Goal: Information Seeking & Learning: Learn about a topic

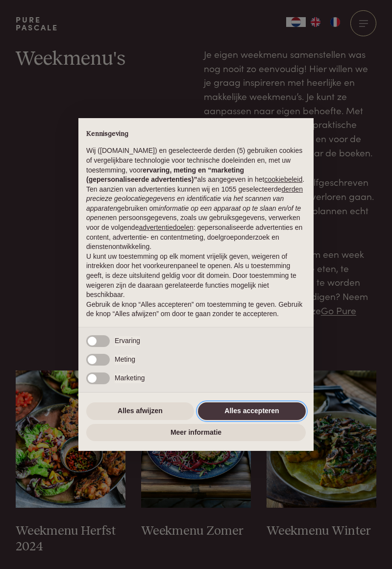
click at [256, 408] on button "Alles accepteren" at bounding box center [252, 411] width 108 height 18
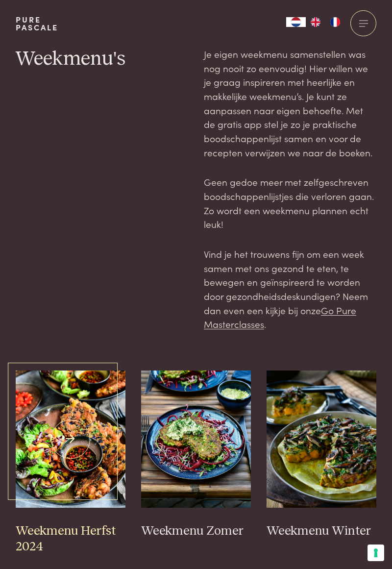
click at [51, 415] on img at bounding box center [71, 438] width 110 height 137
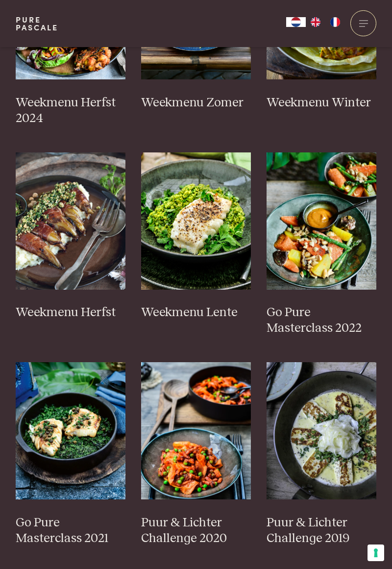
scroll to position [429, 0]
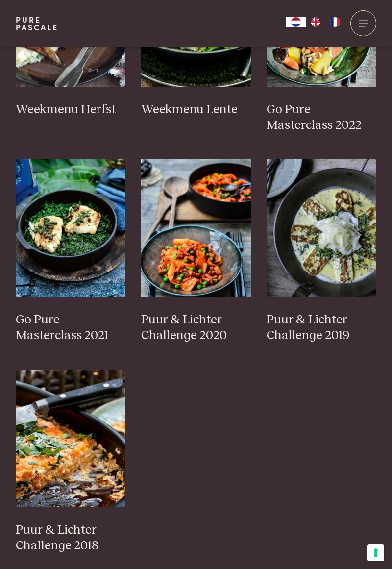
click at [47, 434] on img at bounding box center [71, 437] width 110 height 137
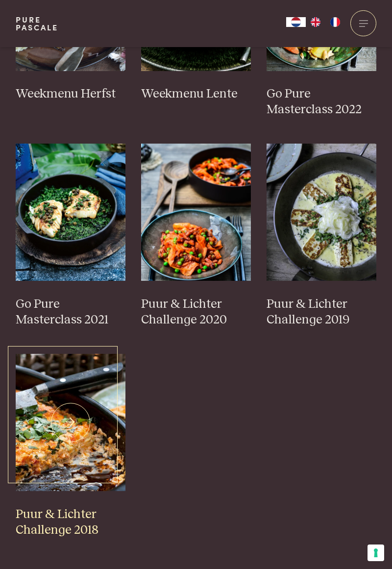
scroll to position [662, 0]
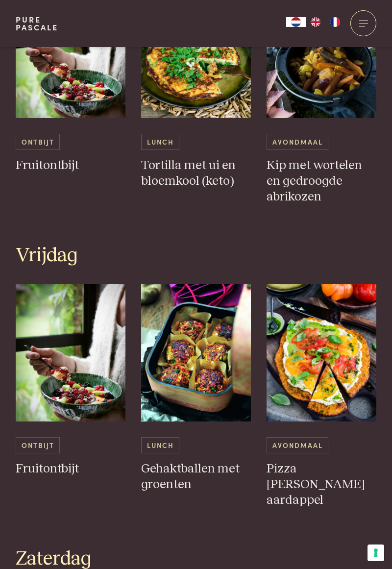
scroll to position [1501, 0]
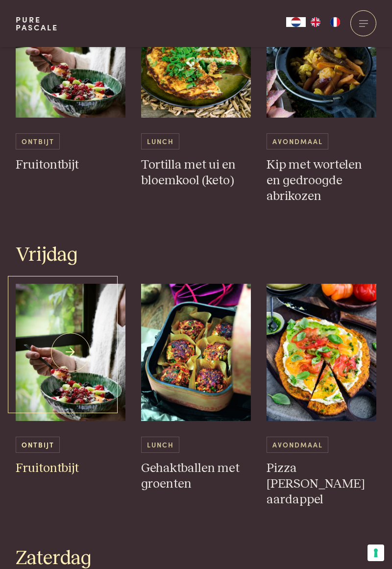
click at [123, 460] on h3 "Fruitontbijt" at bounding box center [71, 468] width 110 height 16
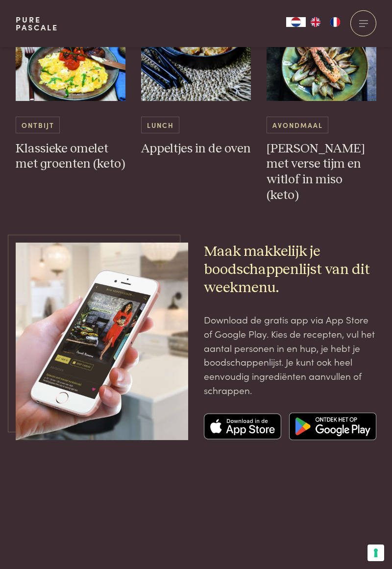
scroll to position [2431, 0]
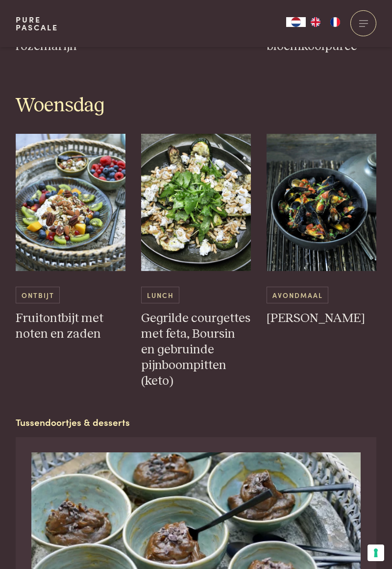
scroll to position [1282, 0]
